Goal: Information Seeking & Learning: Check status

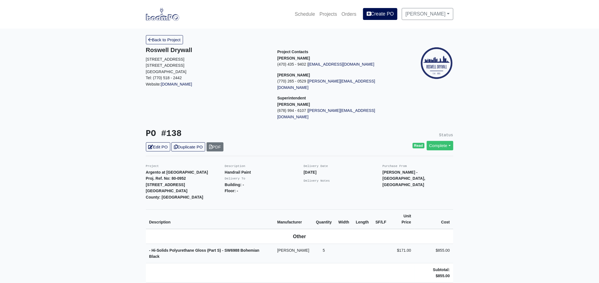
click at [255, 73] on p "[GEOGRAPHIC_DATA]" at bounding box center [207, 72] width 123 height 6
click at [331, 11] on link "Projects" at bounding box center [328, 14] width 22 height 12
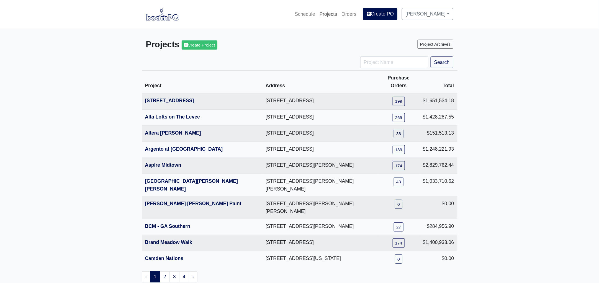
click at [332, 15] on link "Projects" at bounding box center [328, 14] width 22 height 12
click at [370, 65] on input "Project Name" at bounding box center [394, 62] width 68 height 12
type input "engle"
click at [430, 56] on button "Search" at bounding box center [441, 62] width 23 height 12
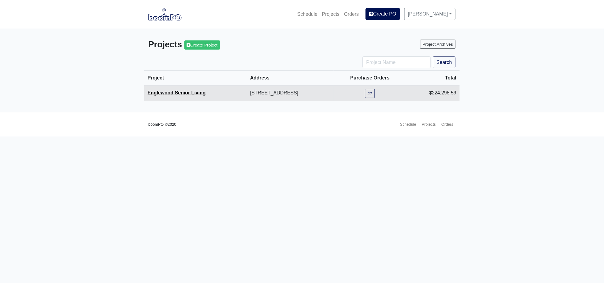
click at [193, 92] on link "Englewood Senior Living" at bounding box center [176, 93] width 58 height 6
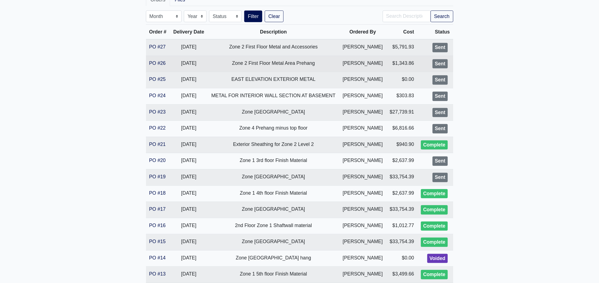
scroll to position [103, 0]
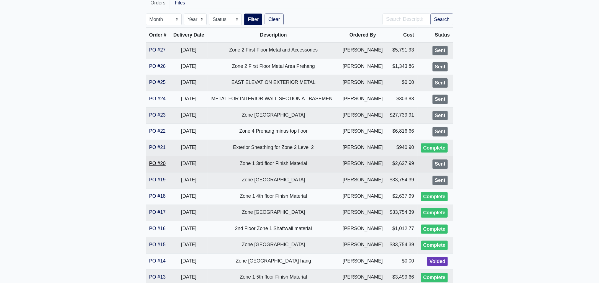
click at [153, 163] on link "PO #20" at bounding box center [157, 163] width 17 height 6
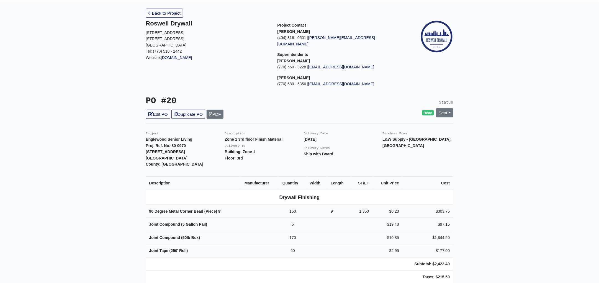
scroll to position [69, 0]
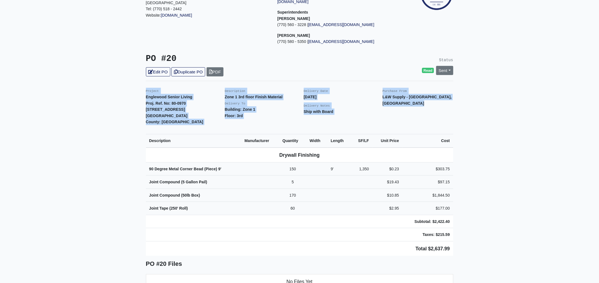
drag, startPoint x: 144, startPoint y: 84, endPoint x: 504, endPoint y: 223, distance: 385.5
click at [504, 223] on main "Back to Project Roswell Drywall 7000 Peachtree Dunwoody Rd NE Building 5, Suite…" at bounding box center [299, 208] width 599 height 496
copy div "Project Englewood Senior Living Proj. Ref. No: 80-0970 505 Englewood Avenue Atl…"
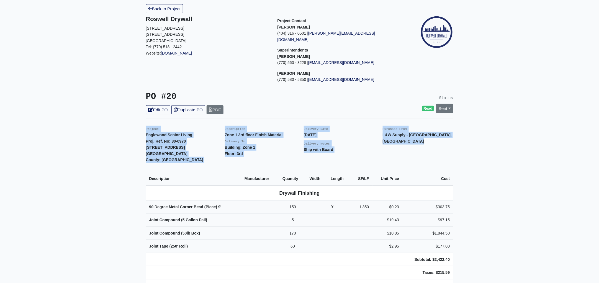
scroll to position [0, 0]
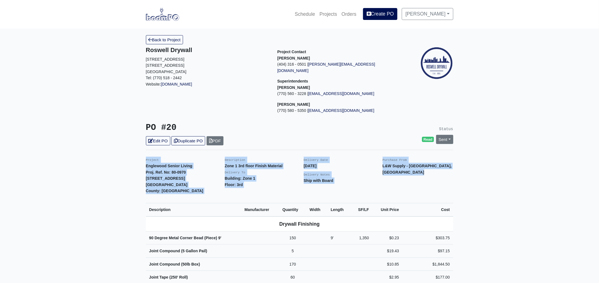
click at [86, 148] on main "Back to Project Roswell Drywall 7000 Peachtree Dunwoody Rd NE Building 5, Suite…" at bounding box center [299, 277] width 599 height 496
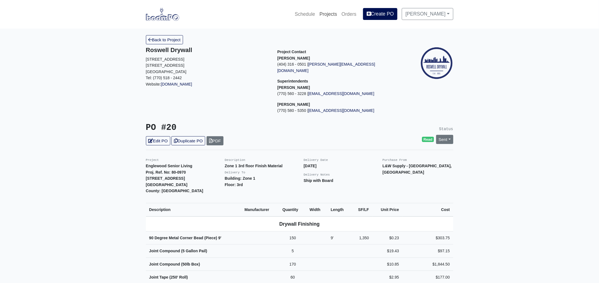
click at [337, 13] on link "Projects" at bounding box center [328, 14] width 22 height 12
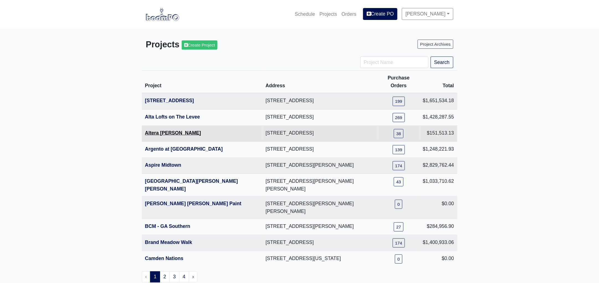
click at [167, 130] on link "Altera [PERSON_NAME]" at bounding box center [173, 133] width 56 height 6
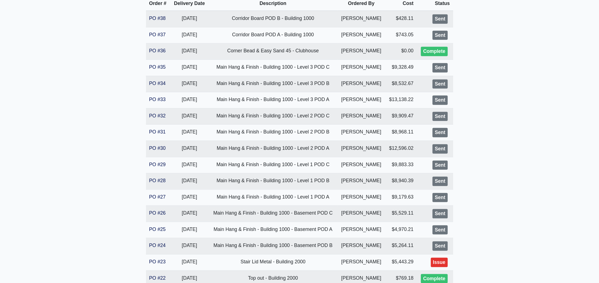
scroll to position [138, 0]
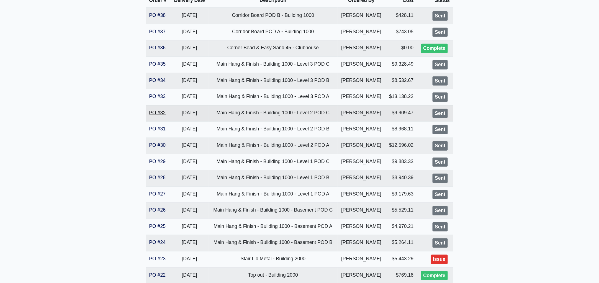
click at [157, 112] on link "PO #32" at bounding box center [157, 113] width 17 height 6
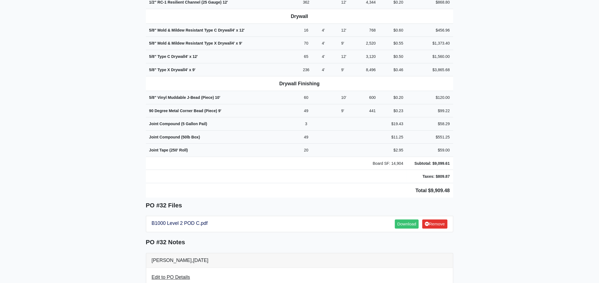
scroll to position [288, 0]
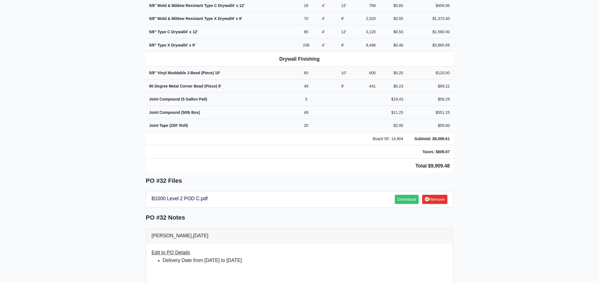
drag, startPoint x: 142, startPoint y: 13, endPoint x: 472, endPoint y: 151, distance: 357.8
click at [472, 151] on main "Back to Project Roswell Drywall [STREET_ADDRESS] Tel: (770) 518 - 2442 Website:…" at bounding box center [299, 201] width 599 height 921
copy div "Project Altera [PERSON_NAME] Proj. Ref. No: 80-0974 [STREET_ADDRESS]: [GEOGRAPH…"
